Goal: Task Accomplishment & Management: Complete application form

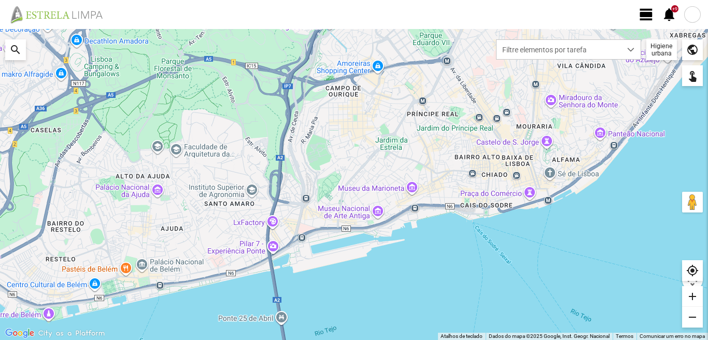
click at [646, 11] on span "view_day" at bounding box center [646, 15] width 16 height 16
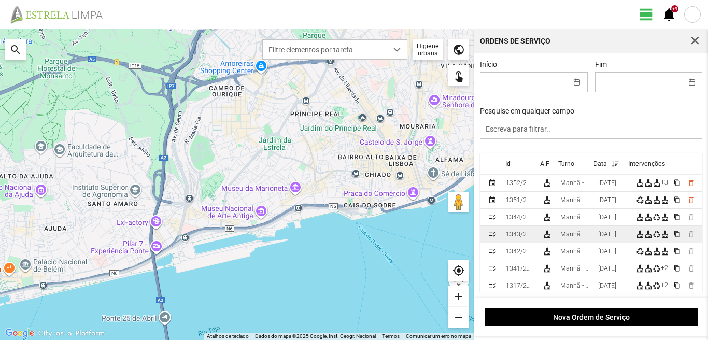
scroll to position [104, 0]
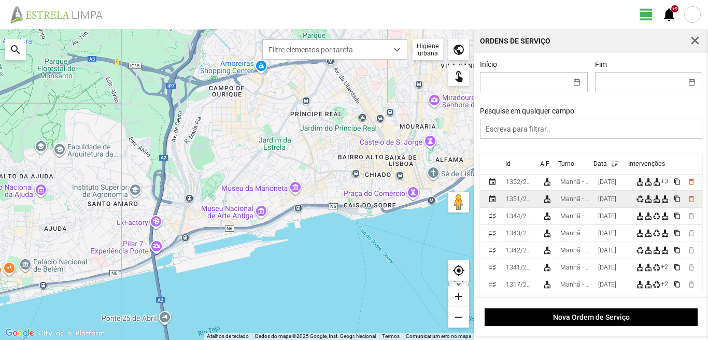
click at [603, 200] on div "[DATE]" at bounding box center [607, 198] width 18 height 7
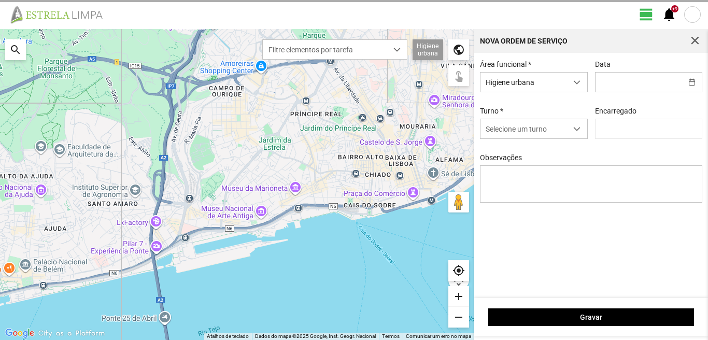
type input "[PERSON_NAME]"
type input "[DATE]"
type textarea "39-baixa 10-ferias 22-36-descanso ao serviço 6-17-25-44-45-47-49-50-Eo38"
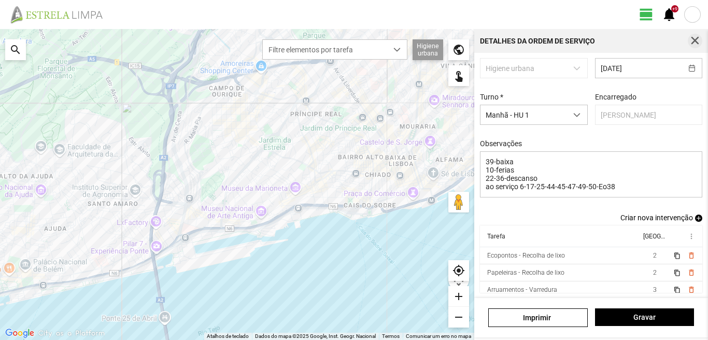
click at [689, 41] on button "button" at bounding box center [694, 41] width 15 height 15
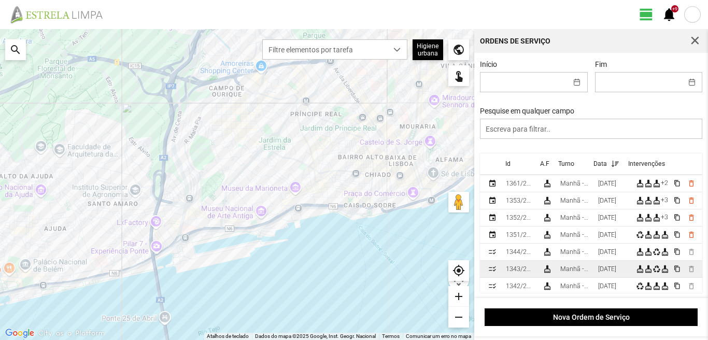
scroll to position [52, 0]
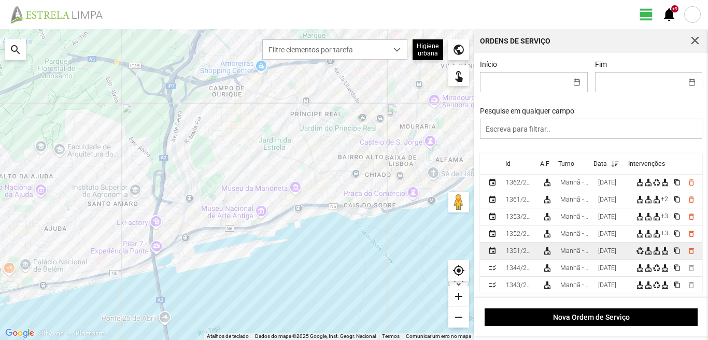
click at [594, 250] on td "Manhã - HU 1" at bounding box center [575, 250] width 38 height 17
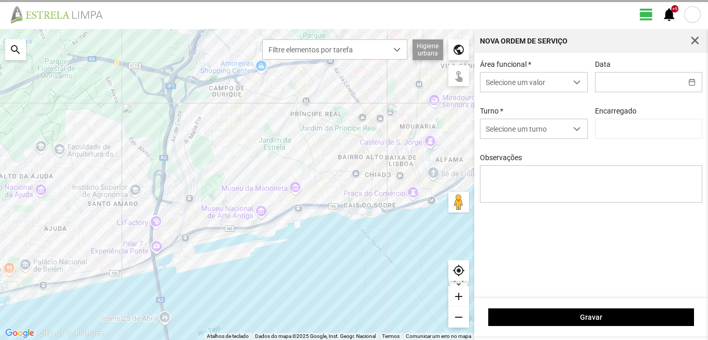
type input "[DATE]"
type textarea "39-baixa 10-ferias 22-36-descanso ao serviço 6-17-25-44-45-47-49-50-Eo38"
type input "[PERSON_NAME]"
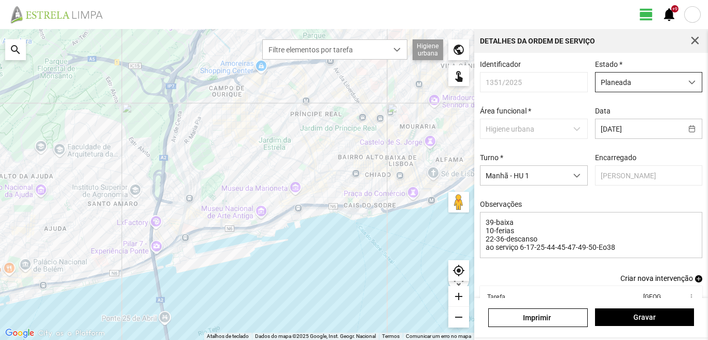
click at [637, 83] on span "Planeada" at bounding box center [638, 82] width 87 height 19
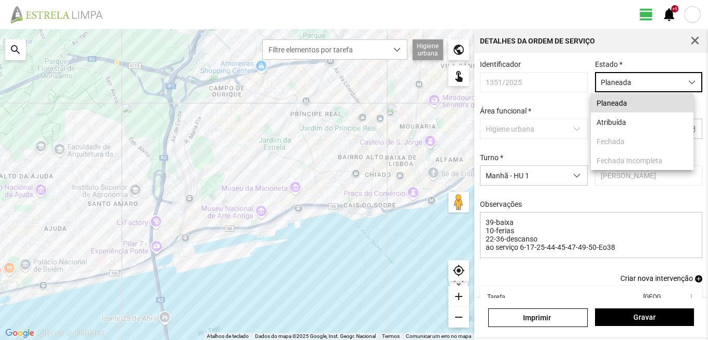
scroll to position [6, 46]
click at [624, 125] on li "Atribuída" at bounding box center [641, 121] width 103 height 19
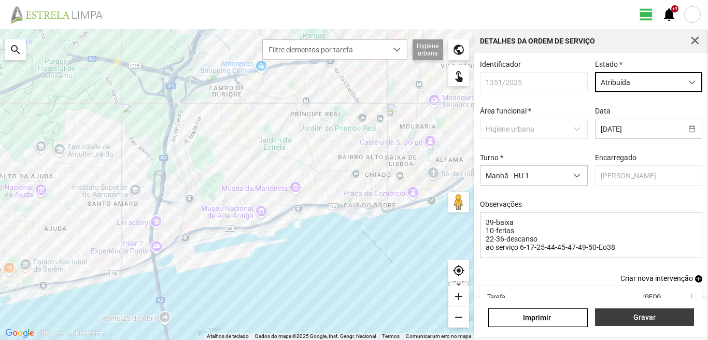
click at [630, 315] on span "Gravar" at bounding box center [644, 317] width 88 height 8
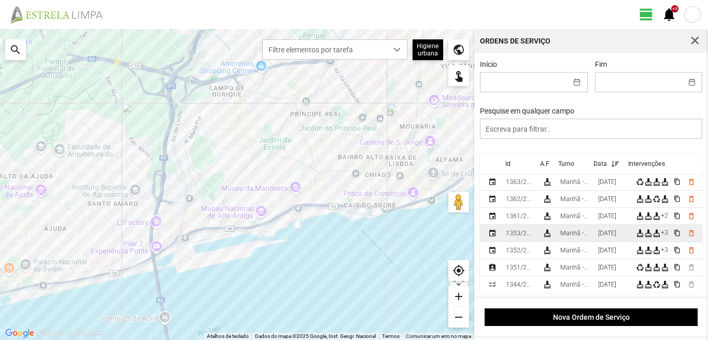
scroll to position [52, 0]
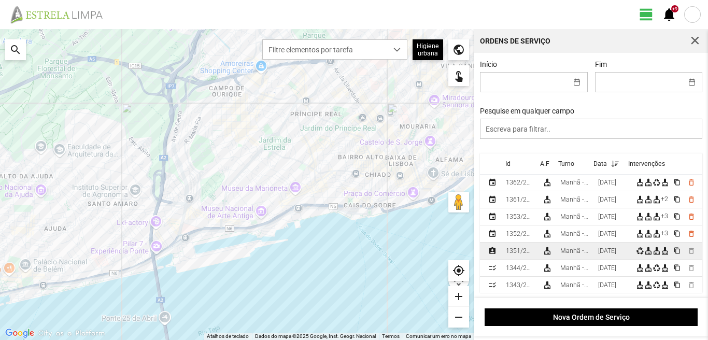
click at [603, 254] on div "[DATE]" at bounding box center [607, 250] width 18 height 7
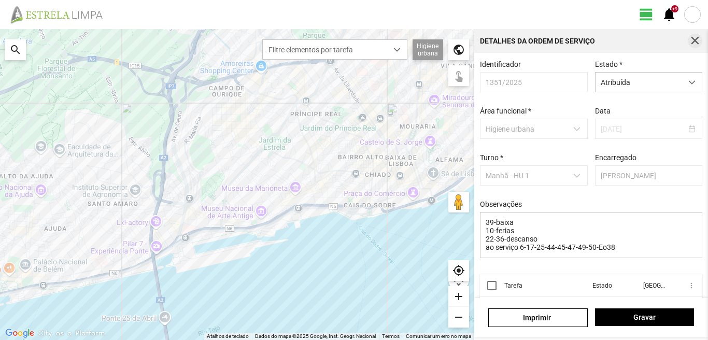
click at [696, 37] on span "button" at bounding box center [694, 40] width 9 height 9
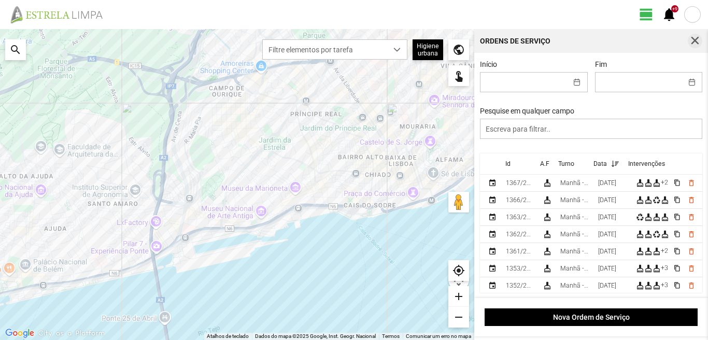
click at [696, 40] on span "button" at bounding box center [694, 40] width 9 height 9
